Goal: Task Accomplishment & Management: Manage account settings

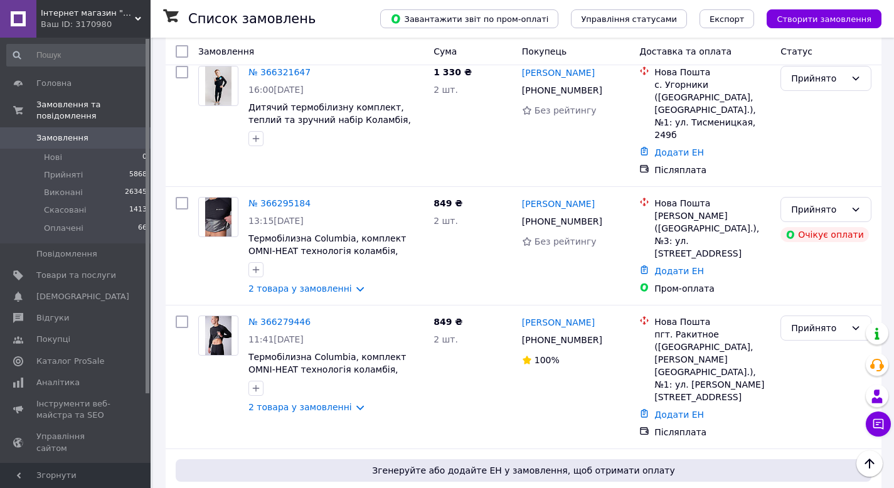
scroll to position [572, 0]
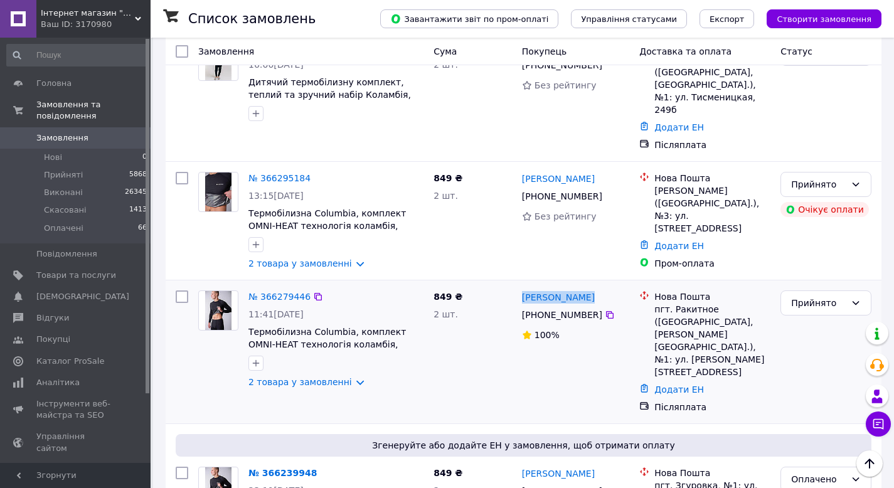
drag, startPoint x: 609, startPoint y: 253, endPoint x: 520, endPoint y: 250, distance: 88.5
click at [521, 289] on div "[PERSON_NAME]" at bounding box center [576, 297] width 110 height 16
copy link "[PERSON_NAME]"
click at [615, 307] on div "[PHONE_NUMBER]" at bounding box center [576, 314] width 110 height 15
click at [606, 311] on icon at bounding box center [610, 315] width 8 height 8
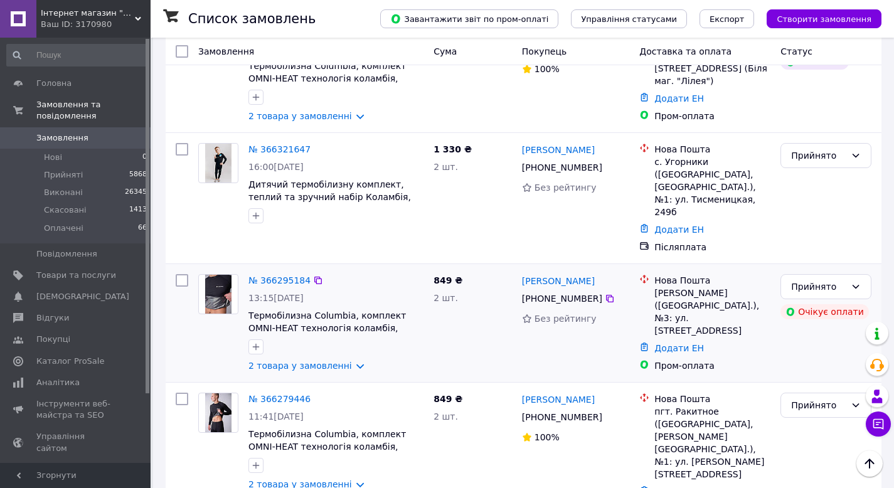
scroll to position [466, 0]
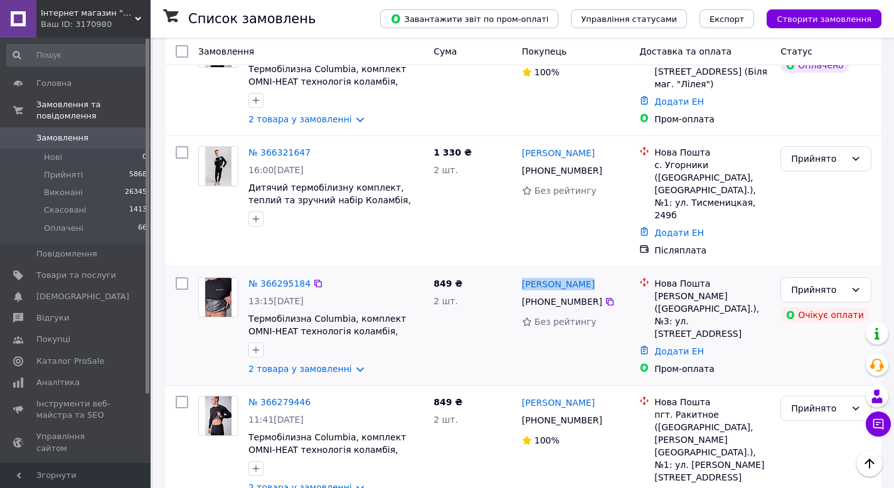
drag, startPoint x: 609, startPoint y: 237, endPoint x: 521, endPoint y: 235, distance: 87.9
click at [521, 276] on div "[PERSON_NAME]" at bounding box center [576, 284] width 110 height 16
copy link "[PERSON_NAME]"
click at [612, 297] on icon at bounding box center [610, 302] width 10 height 10
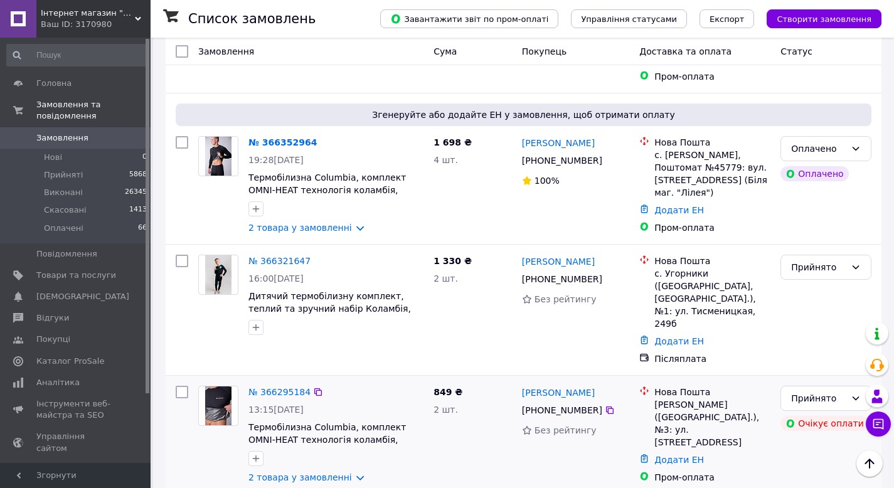
scroll to position [355, 0]
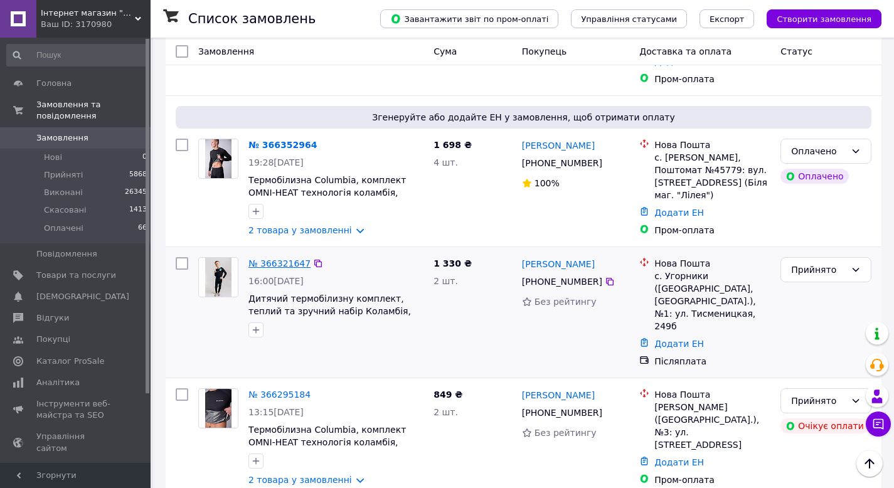
click at [284, 258] on link "№ 366321647" at bounding box center [279, 263] width 62 height 10
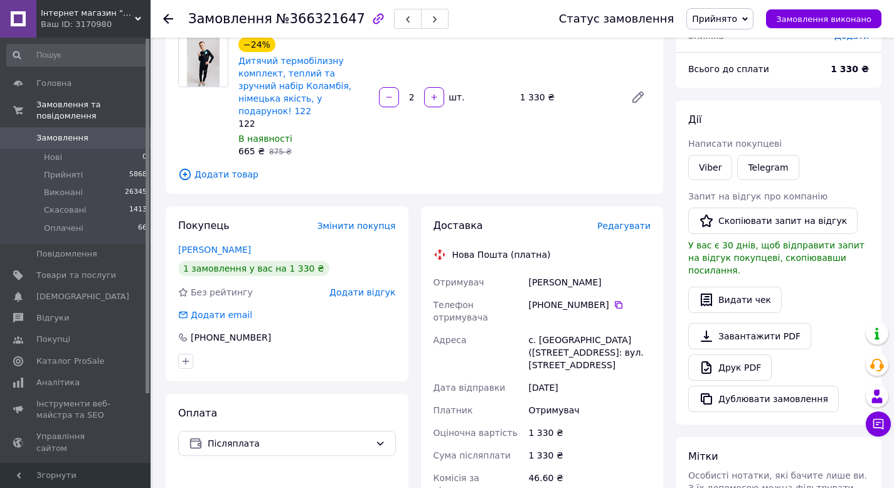
scroll to position [107, 0]
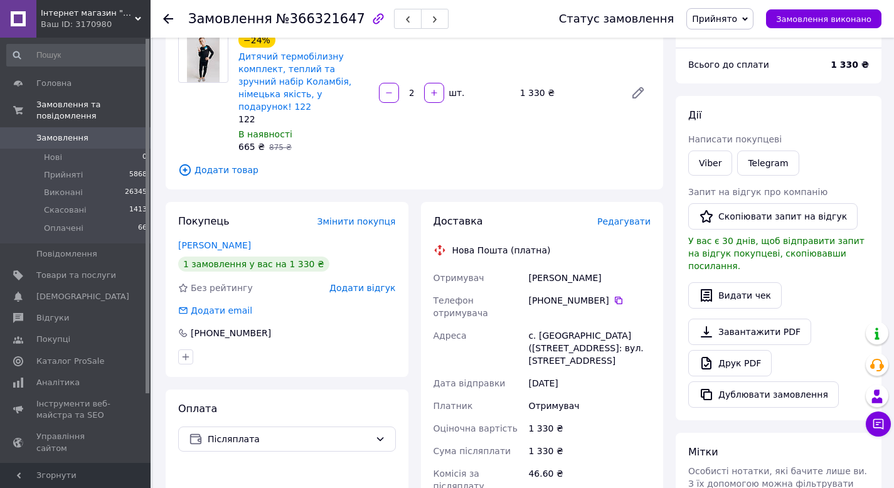
drag, startPoint x: 597, startPoint y: 270, endPoint x: 518, endPoint y: 269, distance: 79.7
click at [518, 269] on div "Отримувач [PERSON_NAME] Телефон отримувача [PHONE_NUMBER]   [GEOGRAPHIC_DATA] […" at bounding box center [542, 400] width 223 height 266
copy div "Отримувач [PERSON_NAME]"
click at [616, 295] on icon at bounding box center [619, 300] width 10 height 10
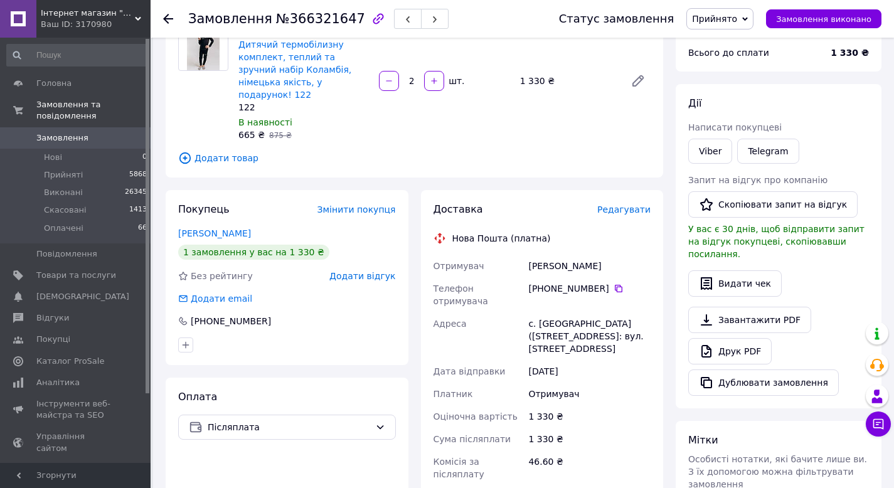
drag, startPoint x: 611, startPoint y: 341, endPoint x: 506, endPoint y: 290, distance: 116.7
click at [505, 290] on div "Отримувач [PERSON_NAME] Телефон отримувача [PHONE_NUMBER]   [GEOGRAPHIC_DATA] […" at bounding box center [542, 388] width 223 height 266
click at [553, 312] on div "с. [GEOGRAPHIC_DATA] ([STREET_ADDRESS]: вул. [STREET_ADDRESS]" at bounding box center [589, 336] width 127 height 48
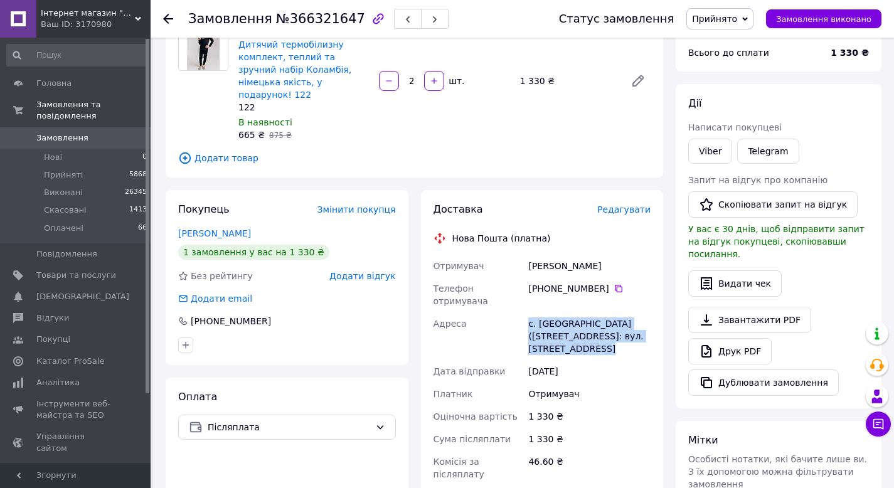
click at [553, 312] on div "с. [GEOGRAPHIC_DATA] ([STREET_ADDRESS]: вул. [STREET_ADDRESS]" at bounding box center [589, 336] width 127 height 48
copy div "с. [GEOGRAPHIC_DATA] ([STREET_ADDRESS]: вул. [STREET_ADDRESS]"
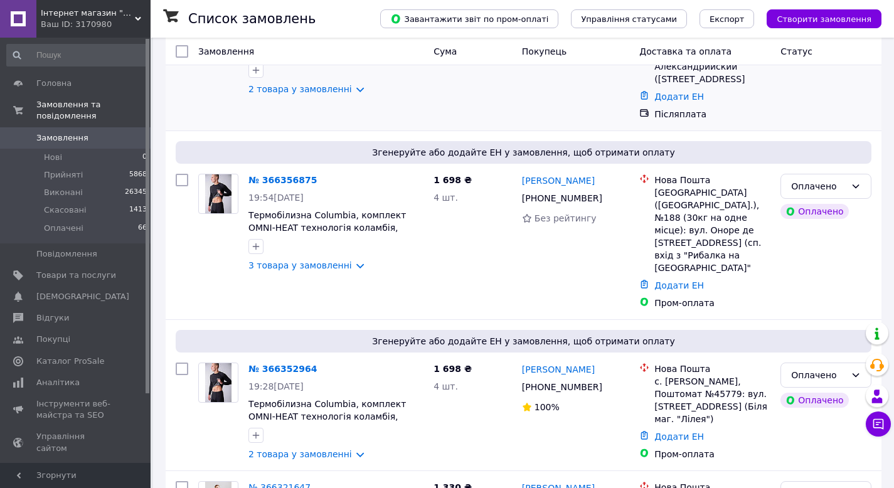
scroll to position [157, 0]
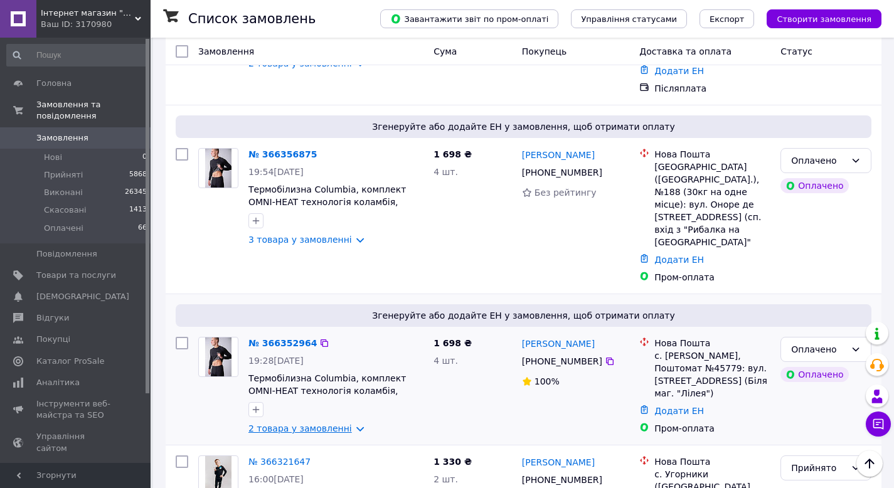
click at [328, 423] on link "2 товара у замовленні" at bounding box center [300, 428] width 104 height 10
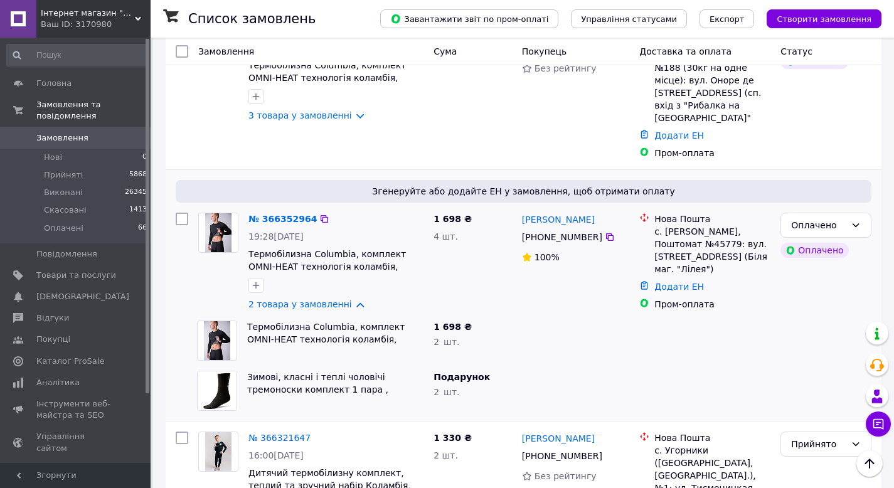
scroll to position [280, 0]
drag, startPoint x: 623, startPoint y: 185, endPoint x: 519, endPoint y: 186, distance: 103.5
click at [519, 208] on div "[PERSON_NAME] [PHONE_NUMBER]%" at bounding box center [576, 262] width 118 height 108
copy link "[PERSON_NAME]"
click at [297, 215] on link "№ 366352964" at bounding box center [282, 220] width 68 height 10
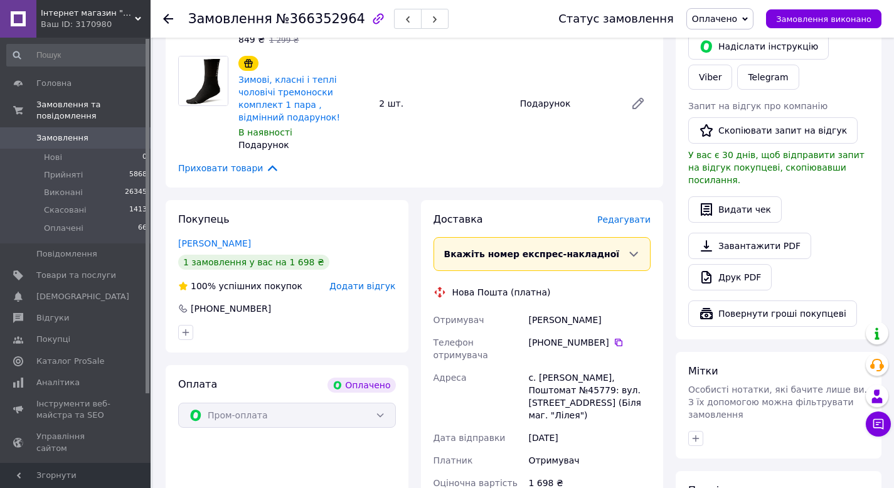
scroll to position [240, 0]
click at [623, 336] on div "[PHONE_NUMBER]" at bounding box center [589, 342] width 122 height 13
click at [620, 338] on icon at bounding box center [619, 342] width 8 height 8
click at [560, 366] on div "с. [PERSON_NAME], Поштомат №45779: вул. [STREET_ADDRESS] (Біля маг. "Лілея")" at bounding box center [589, 396] width 127 height 60
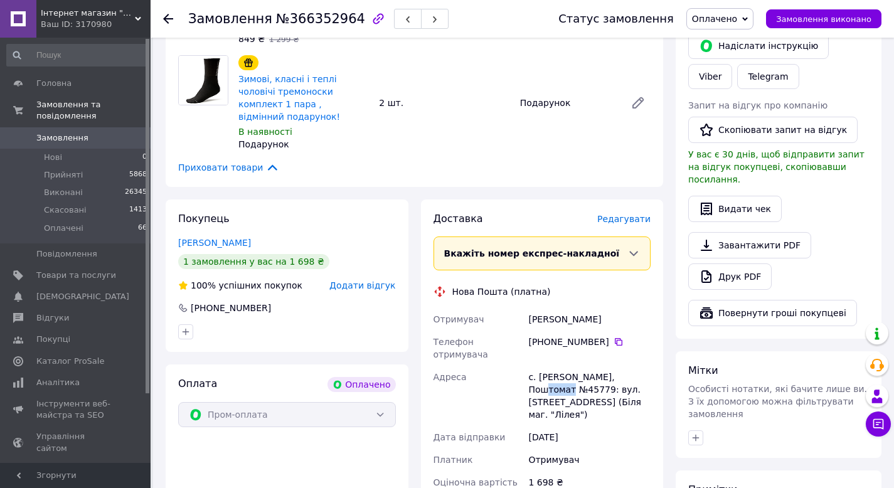
copy div "45779"
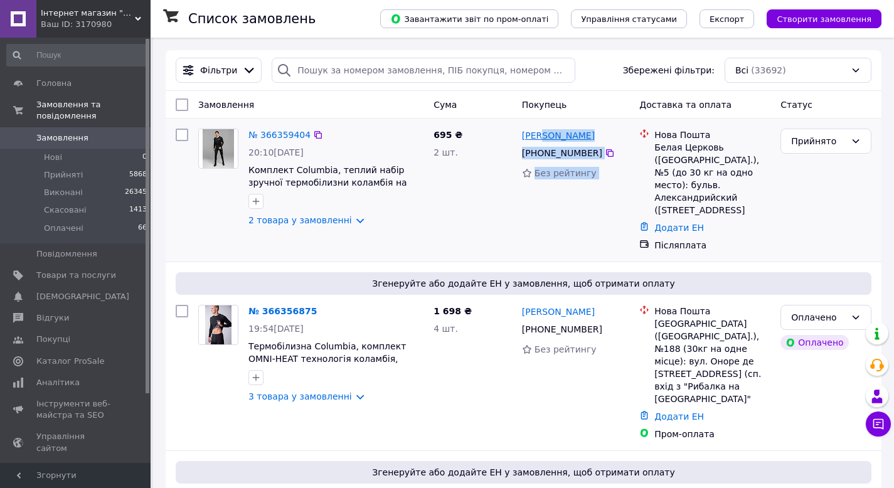
drag, startPoint x: 629, startPoint y: 137, endPoint x: 543, endPoint y: 133, distance: 86.0
click at [541, 133] on div "№ 366359404 20:10[DATE] Комплект Columbia, теплий набір зручної термобілизни ко…" at bounding box center [524, 190] width 706 height 133
click at [506, 138] on div "695 ₴ 2 шт." at bounding box center [472, 190] width 88 height 133
drag, startPoint x: 513, startPoint y: 138, endPoint x: 590, endPoint y: 137, distance: 77.8
click at [590, 137] on div "№ 366359404 20:10[DATE] Комплект Columbia, теплий набір зручної термобілизни ко…" at bounding box center [524, 190] width 706 height 133
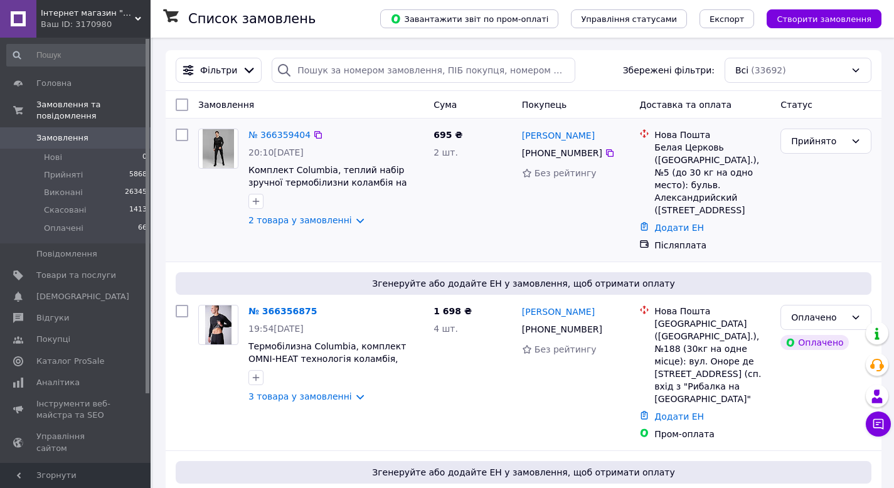
click at [630, 161] on div "[PHONE_NUMBER]" at bounding box center [576, 153] width 110 height 15
drag, startPoint x: 623, startPoint y: 138, endPoint x: 520, endPoint y: 135, distance: 102.9
click at [521, 135] on div "[PERSON_NAME]" at bounding box center [576, 135] width 110 height 16
copy link "[PERSON_NAME]"
click at [605, 152] on icon at bounding box center [610, 153] width 10 height 10
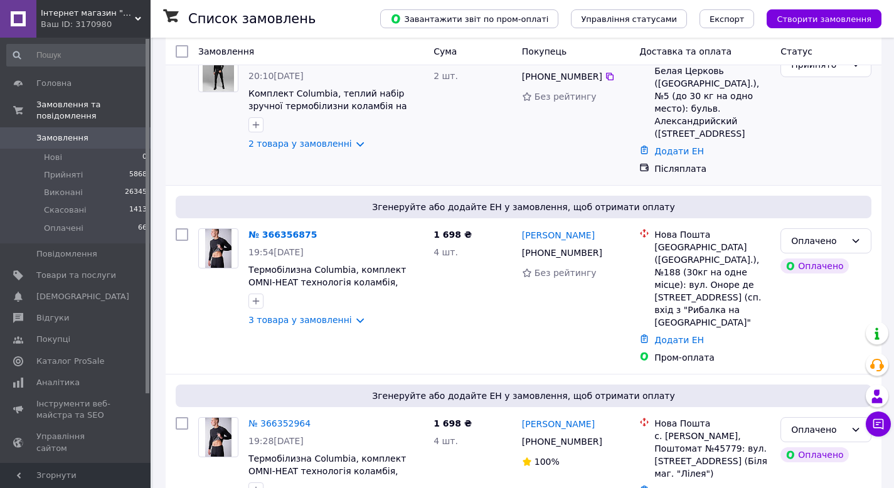
scroll to position [97, 0]
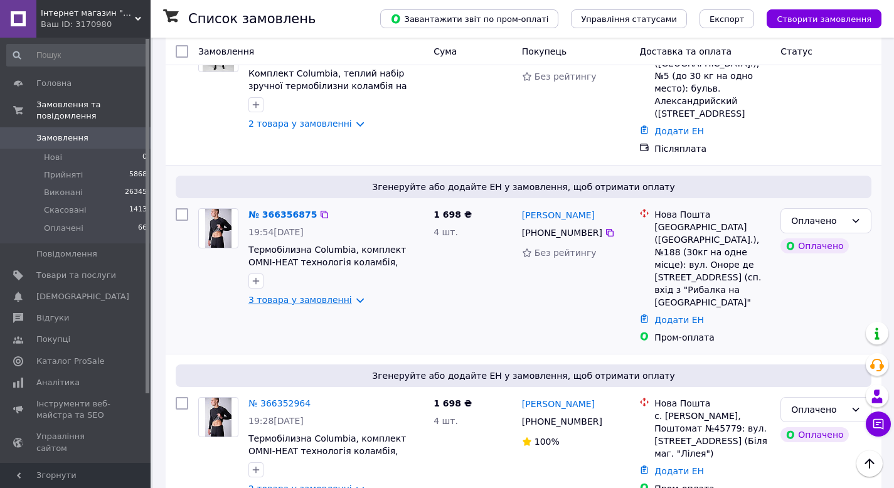
click at [327, 295] on link "3 товара у замовленні" at bounding box center [300, 300] width 104 height 10
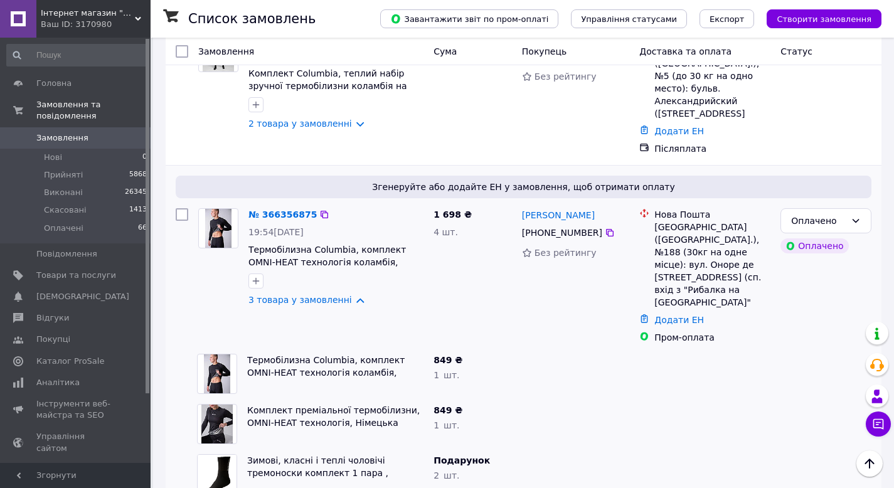
scroll to position [135, 0]
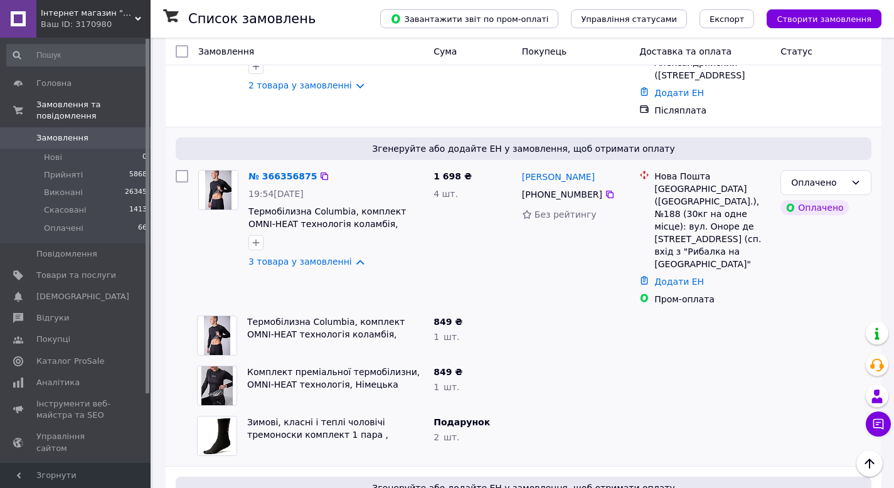
click at [284, 169] on div "№ 366356875" at bounding box center [282, 176] width 71 height 15
click at [281, 171] on link "№ 366356875" at bounding box center [282, 176] width 68 height 10
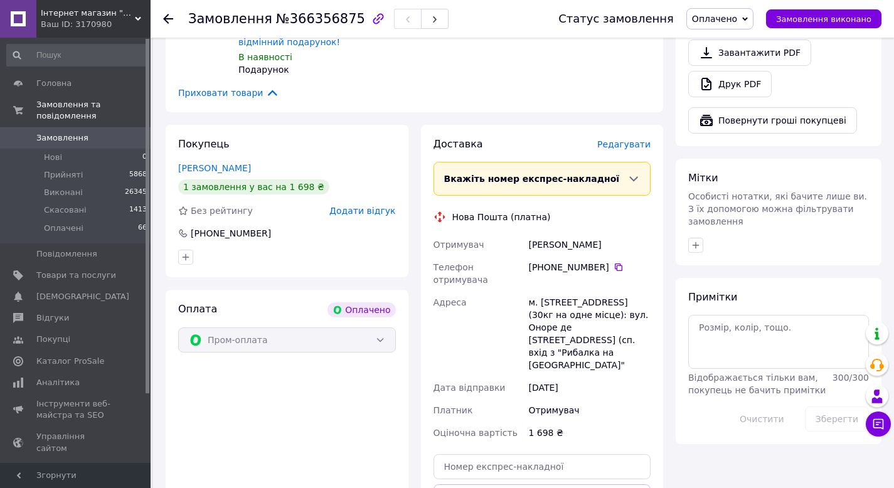
scroll to position [440, 0]
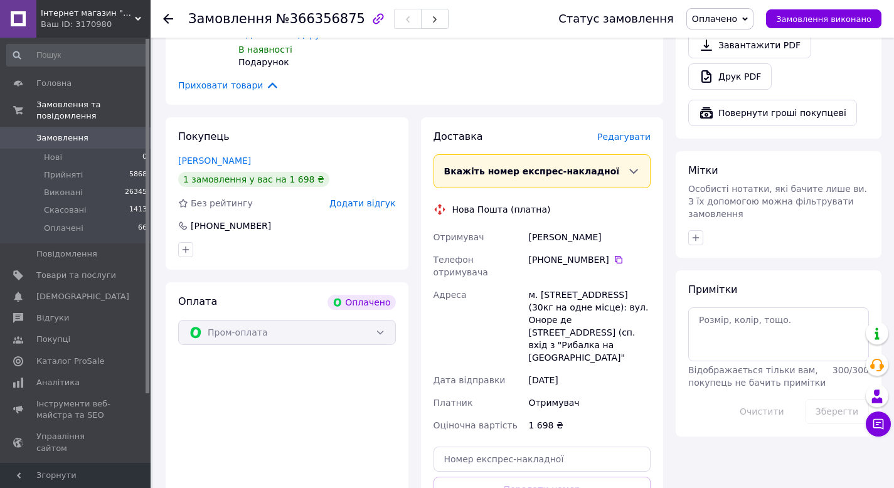
click at [579, 226] on div "[PERSON_NAME]" at bounding box center [589, 237] width 127 height 23
copy div "[PERSON_NAME]"
click at [615, 256] on icon at bounding box center [619, 260] width 8 height 8
